Goal: Navigation & Orientation: Find specific page/section

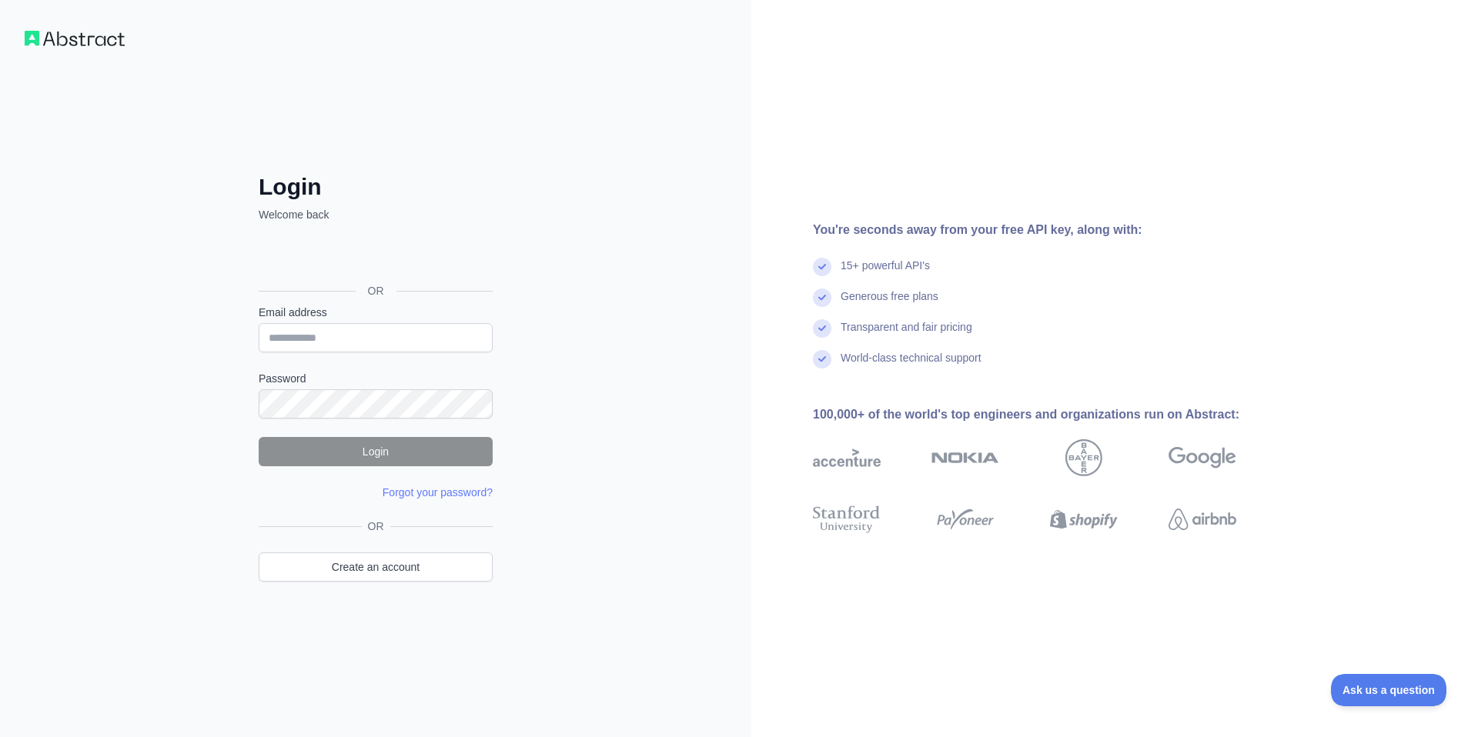
click at [630, 426] on div "Login Welcome back OR Email address Password Login Forgot your password? Please…" at bounding box center [375, 368] width 751 height 737
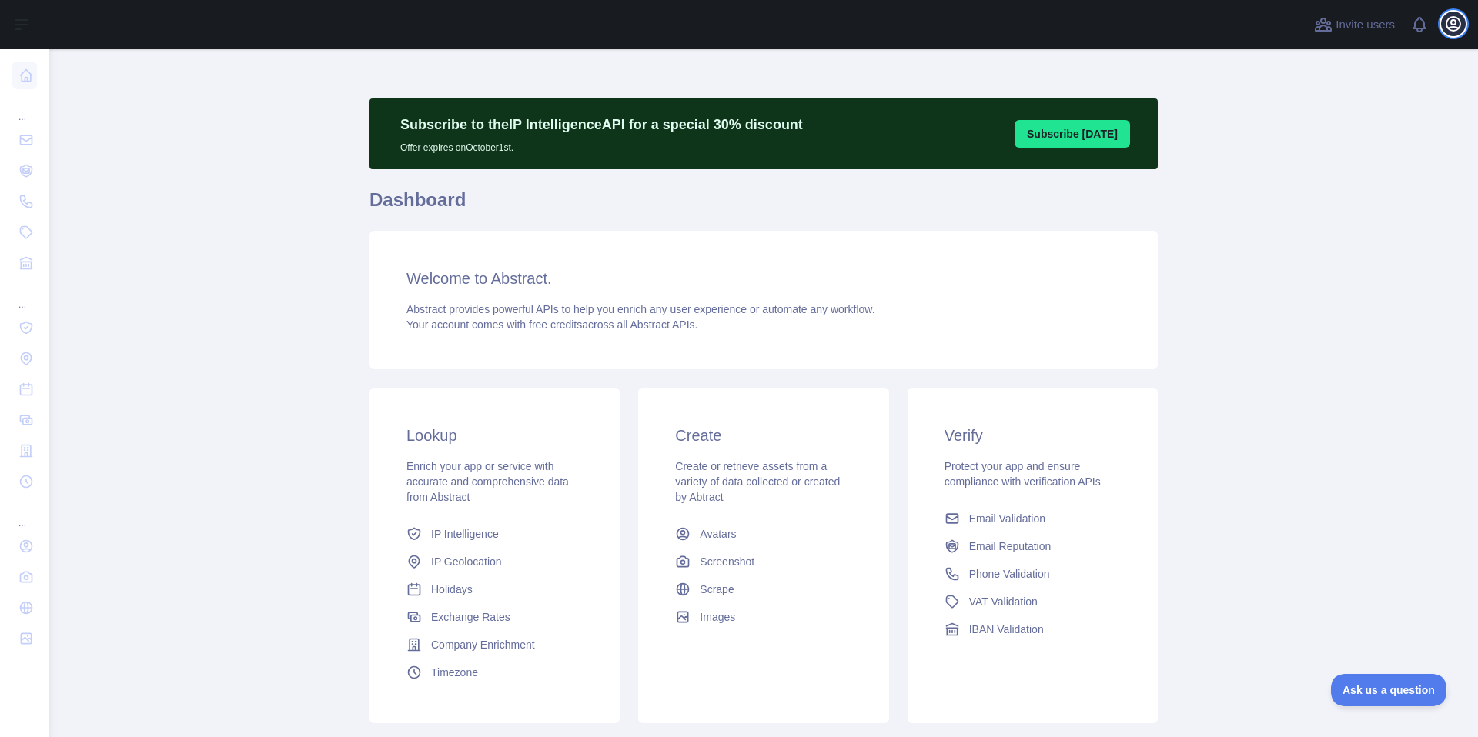
click at [1446, 32] on icon "button" at bounding box center [1453, 24] width 18 height 18
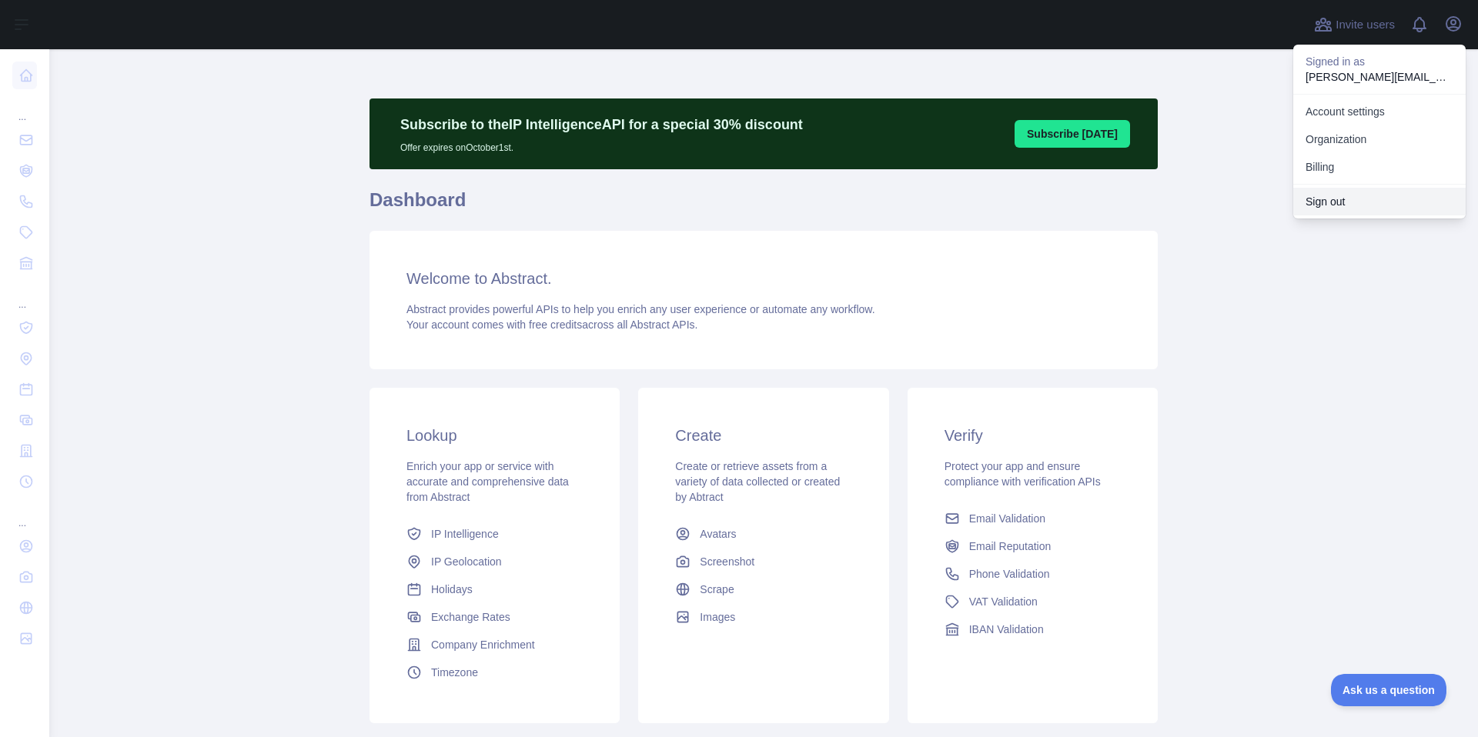
click at [1323, 196] on button "Sign out" at bounding box center [1379, 202] width 172 height 28
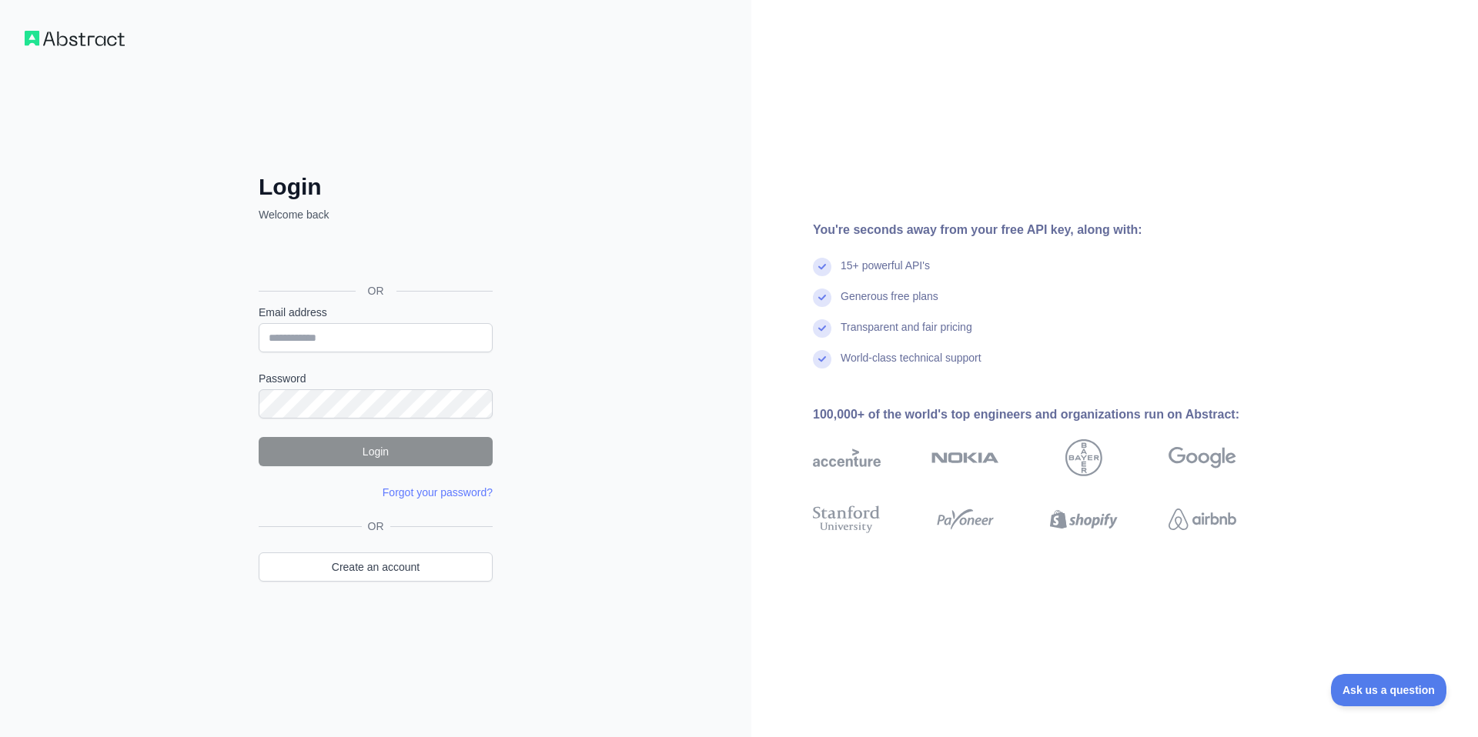
click at [558, 390] on div "Login Welcome back OR Email address Password Login Forgot your password? Please…" at bounding box center [375, 368] width 751 height 737
click at [353, 347] on input "Email address" at bounding box center [376, 337] width 234 height 29
click at [617, 170] on div "Login Welcome back OR Email address Password Login Forgot your password? Please…" at bounding box center [375, 368] width 751 height 737
click at [367, 334] on input "Email address" at bounding box center [376, 337] width 234 height 29
click at [356, 340] on input "Email address" at bounding box center [376, 337] width 234 height 29
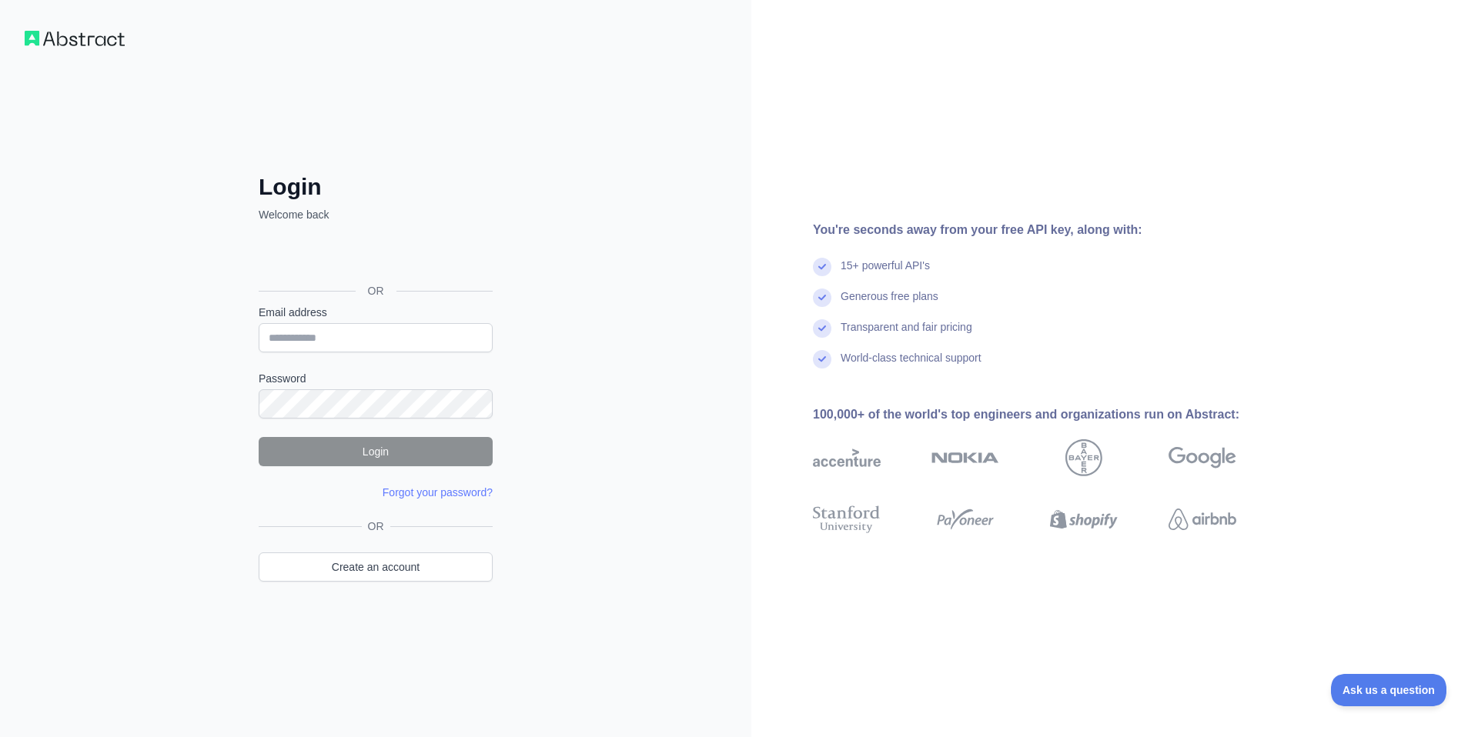
click at [599, 322] on div "Login Welcome back OR Email address Password Login Forgot your password? Please…" at bounding box center [375, 368] width 751 height 737
click at [339, 349] on input "Email address" at bounding box center [376, 337] width 234 height 29
click at [505, 327] on div "Login Welcome back OR Email address Password Login Forgot your password? Please…" at bounding box center [376, 399] width 296 height 453
click at [358, 326] on input "Email address" at bounding box center [376, 337] width 234 height 29
click at [430, 86] on div "Login Welcome back OR Email address Password Login Forgot your password? Please…" at bounding box center [375, 368] width 751 height 737
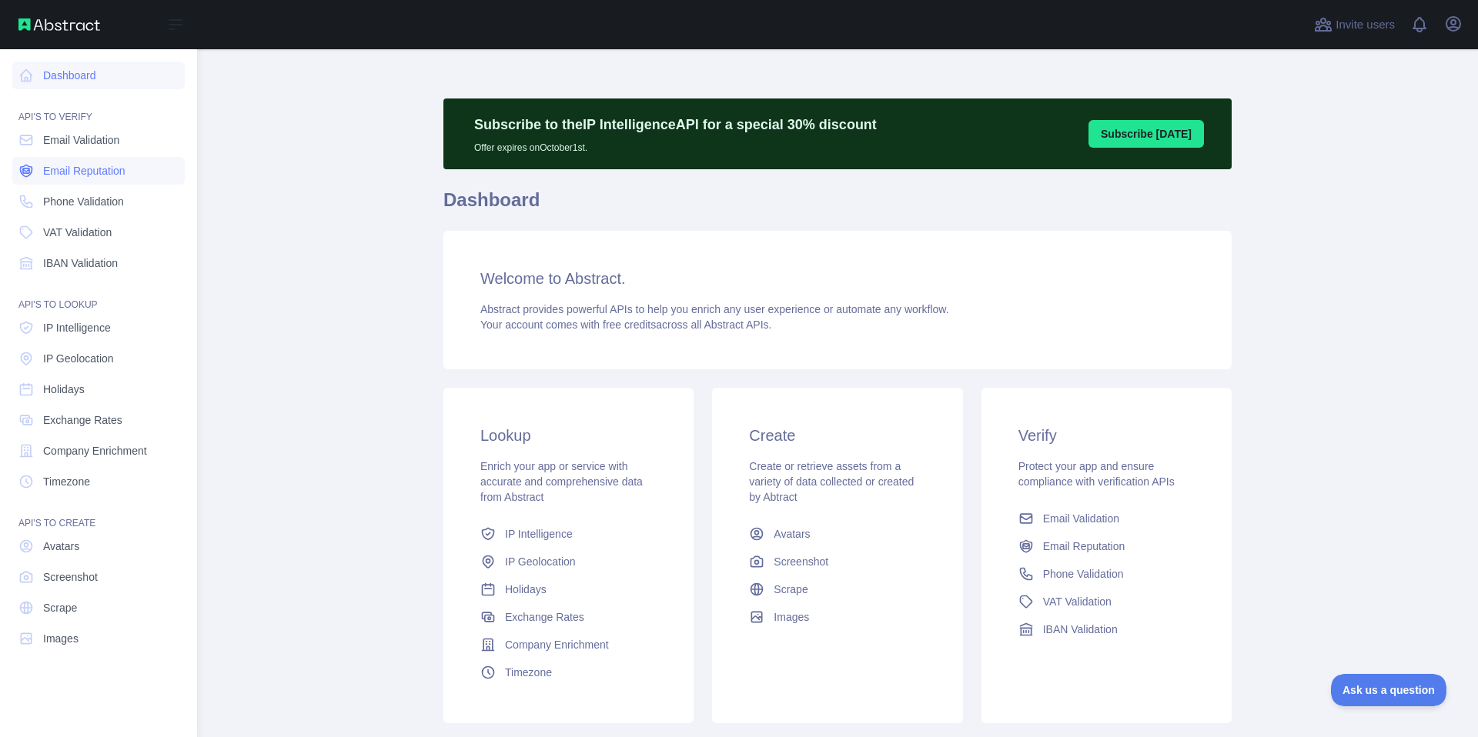
click at [52, 172] on span "Email Reputation" at bounding box center [84, 170] width 82 height 15
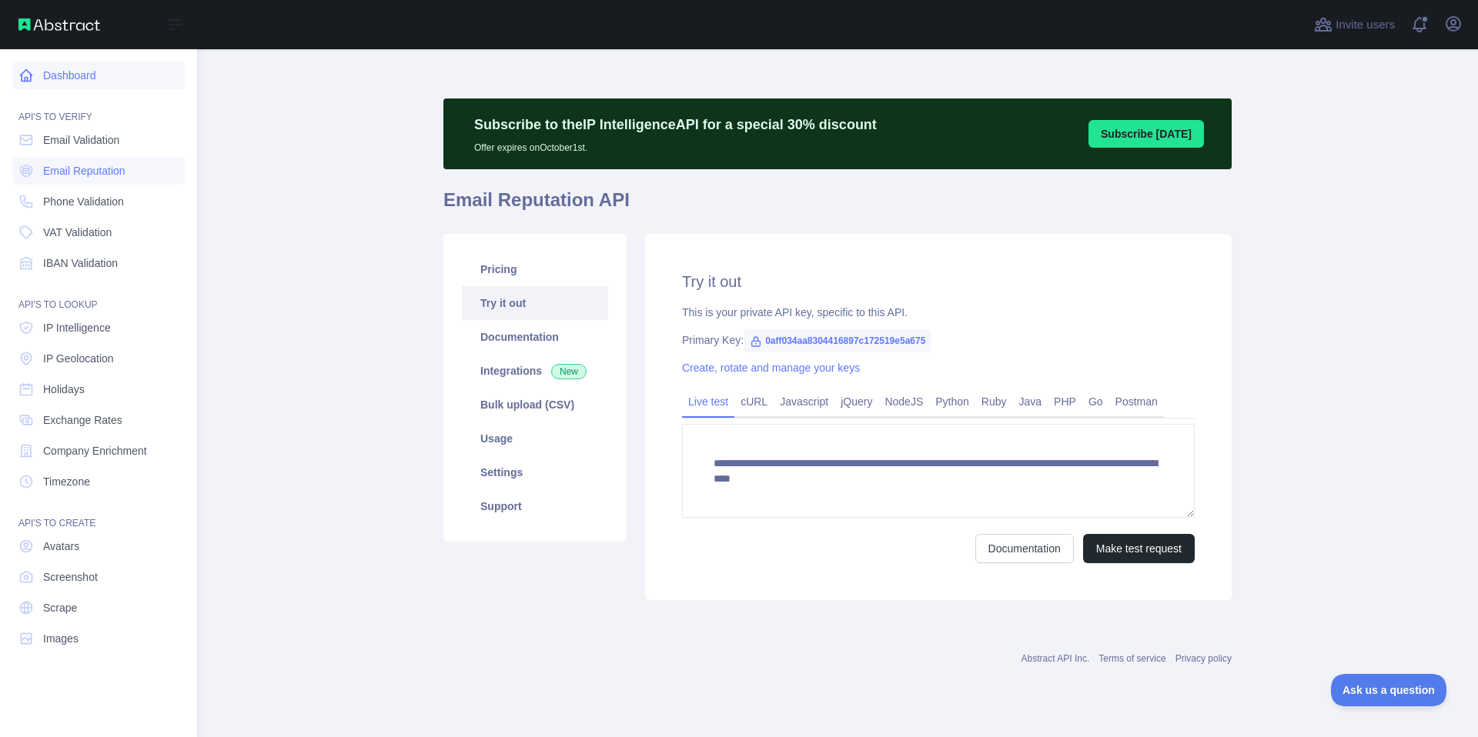
click at [82, 79] on link "Dashboard" at bounding box center [98, 76] width 172 height 28
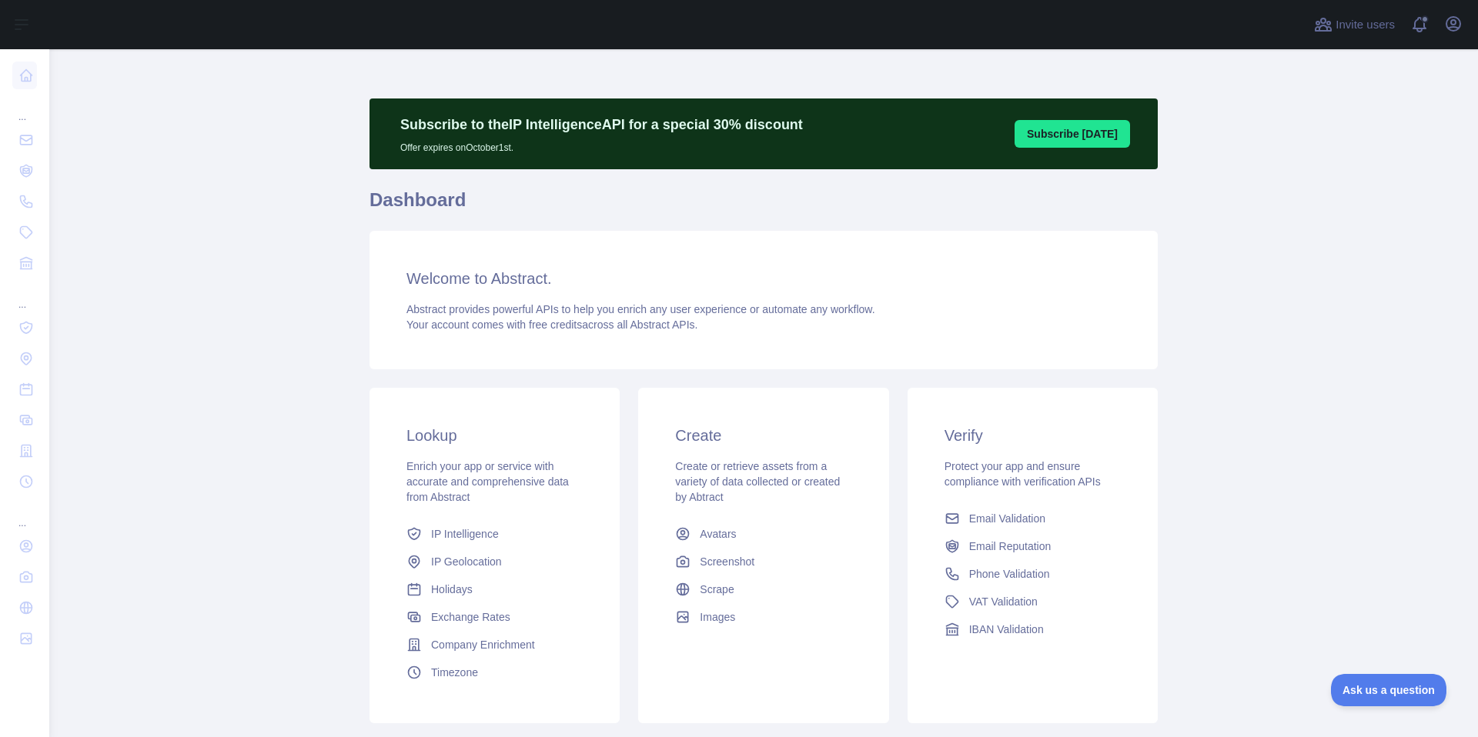
scroll to position [100, 0]
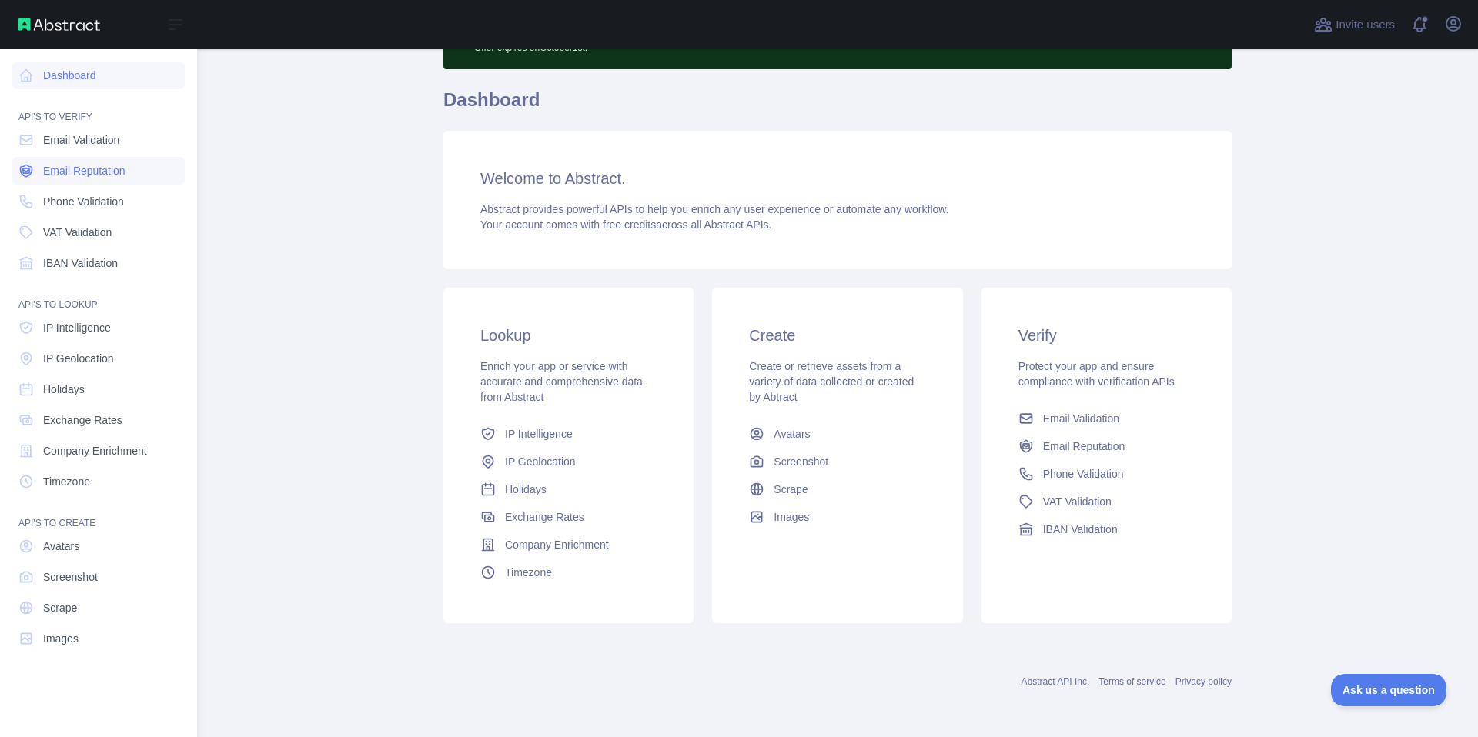
click at [102, 178] on span "Email Reputation" at bounding box center [84, 170] width 82 height 15
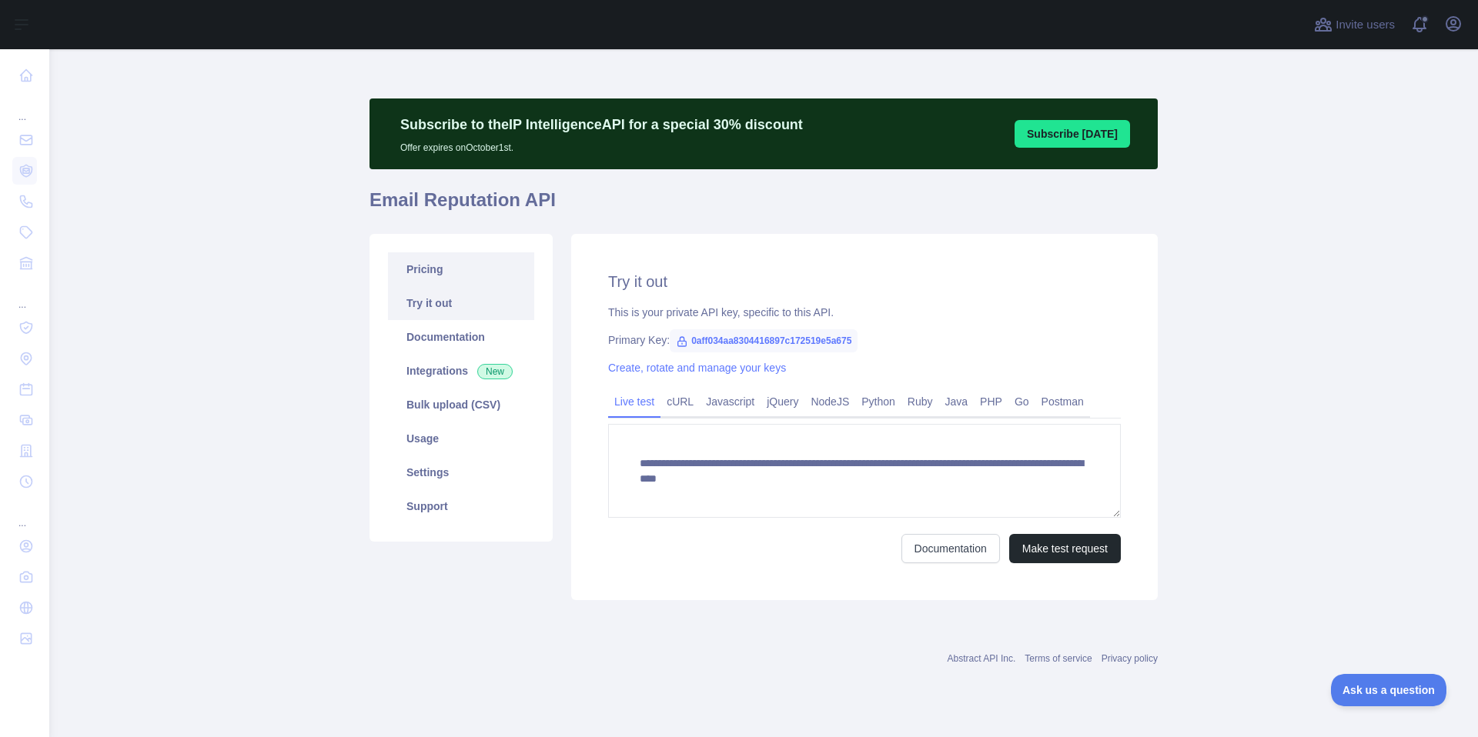
click at [470, 256] on link "Pricing" at bounding box center [461, 269] width 146 height 34
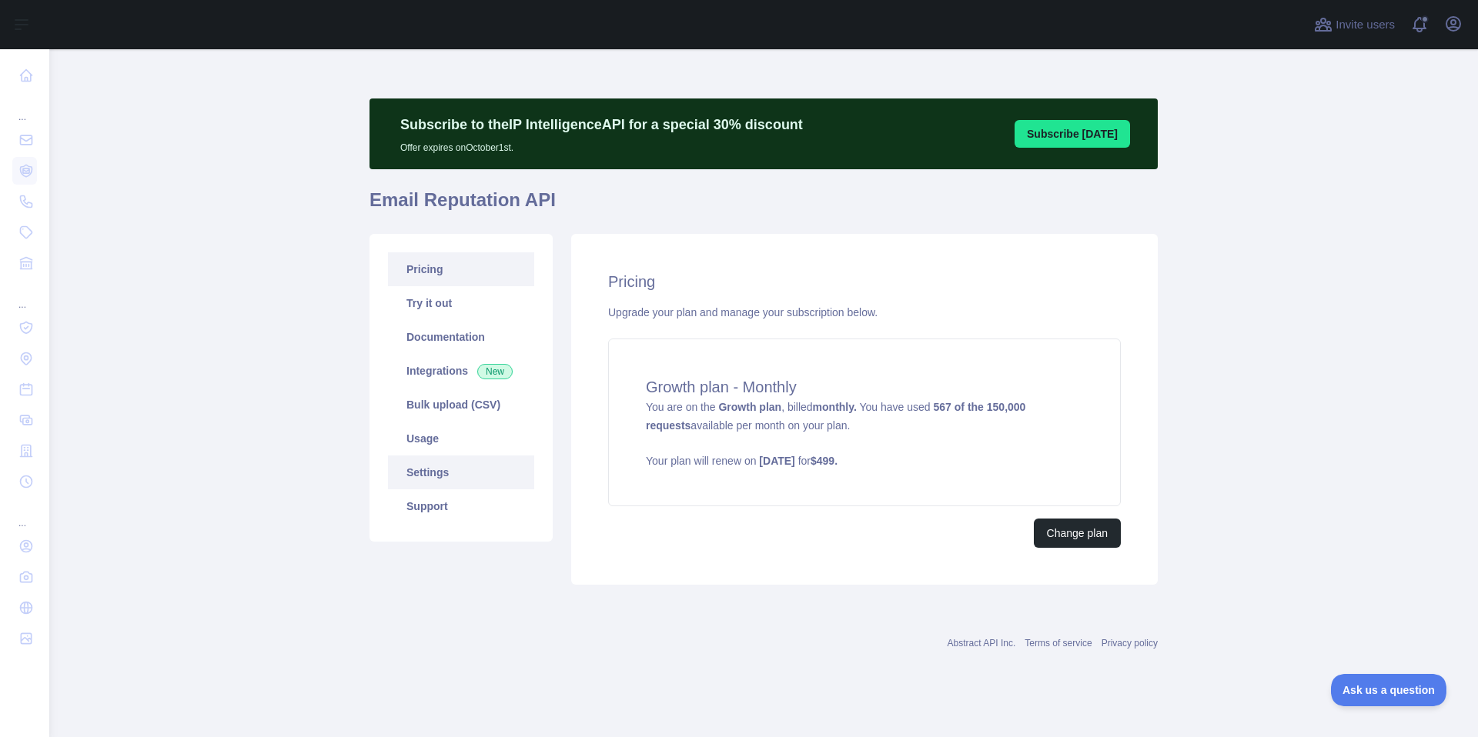
click at [443, 474] on link "Settings" at bounding box center [461, 473] width 146 height 34
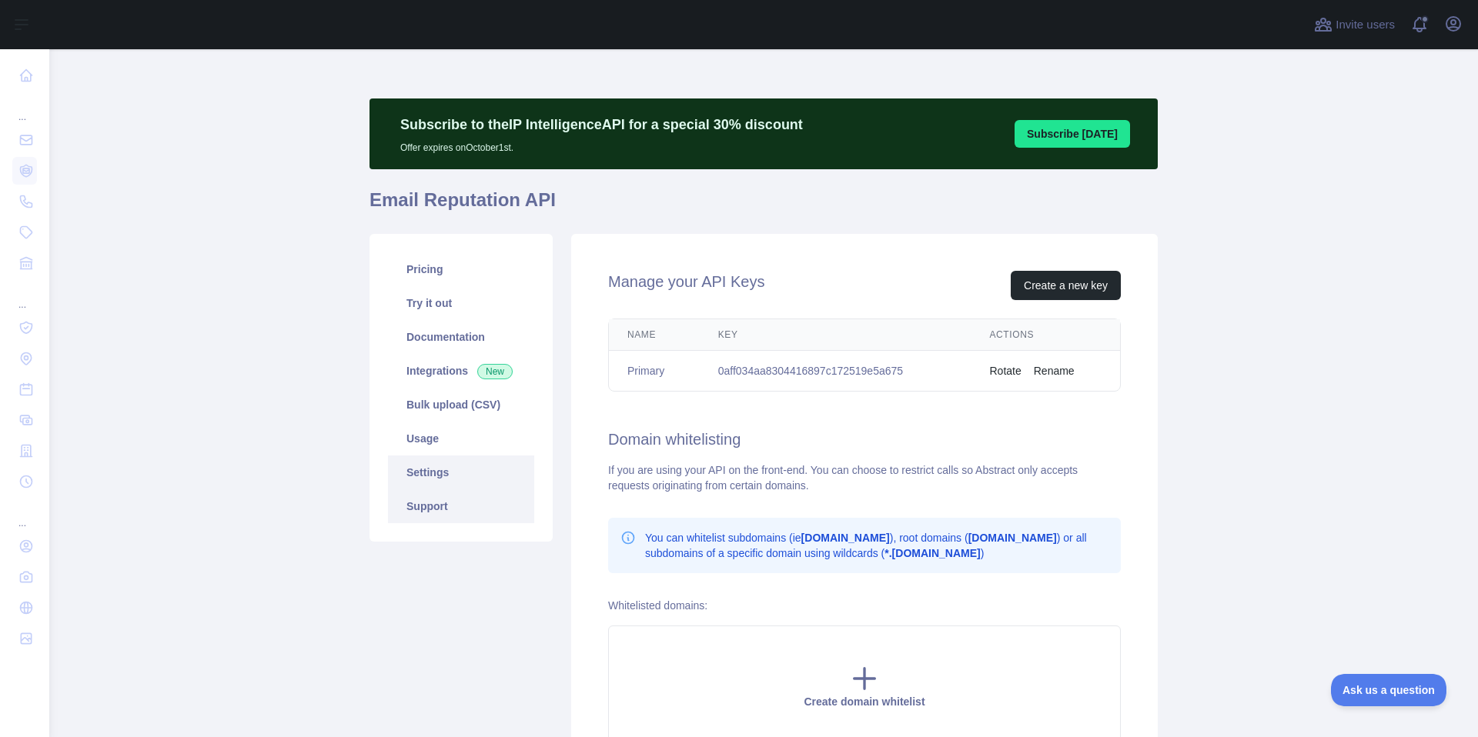
click at [436, 518] on link "Support" at bounding box center [461, 507] width 146 height 34
